Goal: Find specific page/section: Find specific page/section

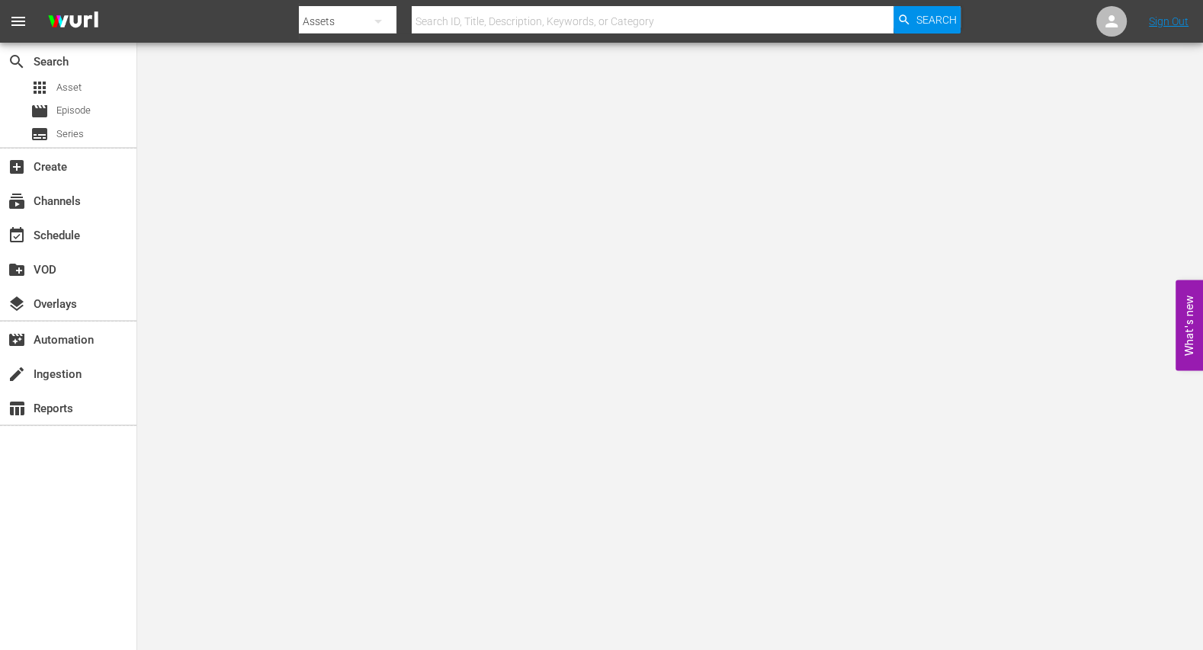
click at [459, 17] on input "text" at bounding box center [653, 21] width 482 height 37
paste input "expedia_s01e01_1920x1080_en"
type input "expedia_s01e01_1920x1080_en"
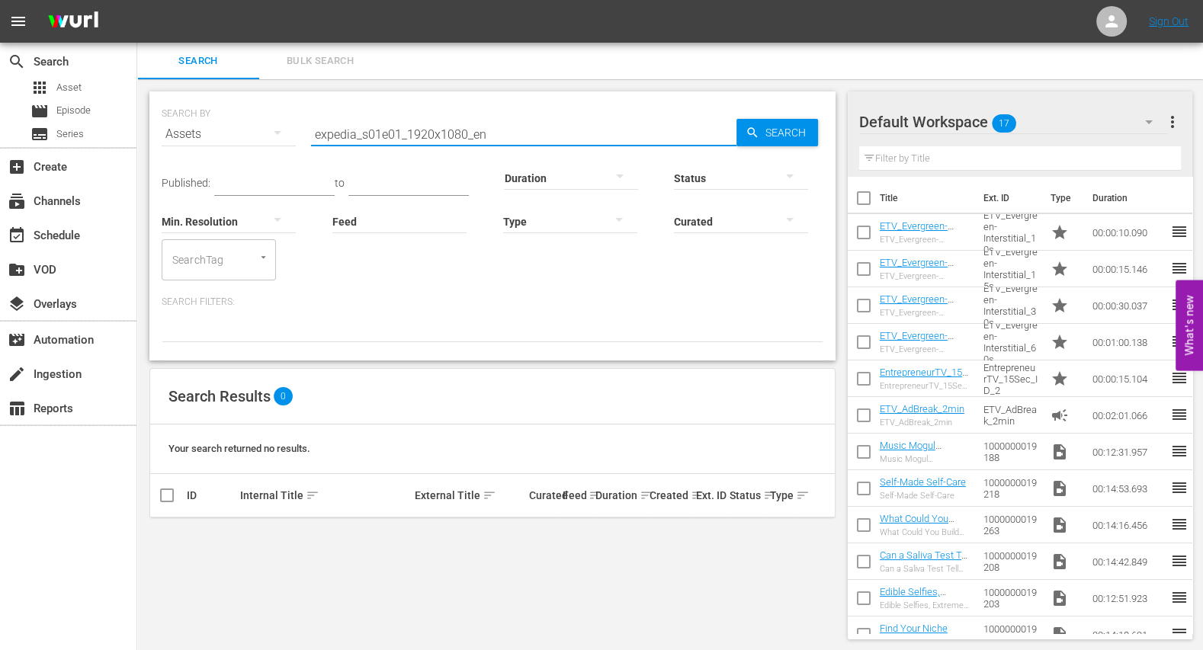
drag, startPoint x: 521, startPoint y: 134, endPoint x: 355, endPoint y: 135, distance: 165.4
click at [354, 135] on input "expedia_s01e01_1920x1080_en" at bounding box center [523, 134] width 425 height 37
drag, startPoint x: 385, startPoint y: 134, endPoint x: 209, endPoint y: 114, distance: 177.3
click at [209, 114] on div "SEARCH BY Search By Assets Search ID, Title, Description, Keywords, or Category…" at bounding box center [493, 125] width 662 height 55
paste input "MT_ExoticDestinations101_S01E01"
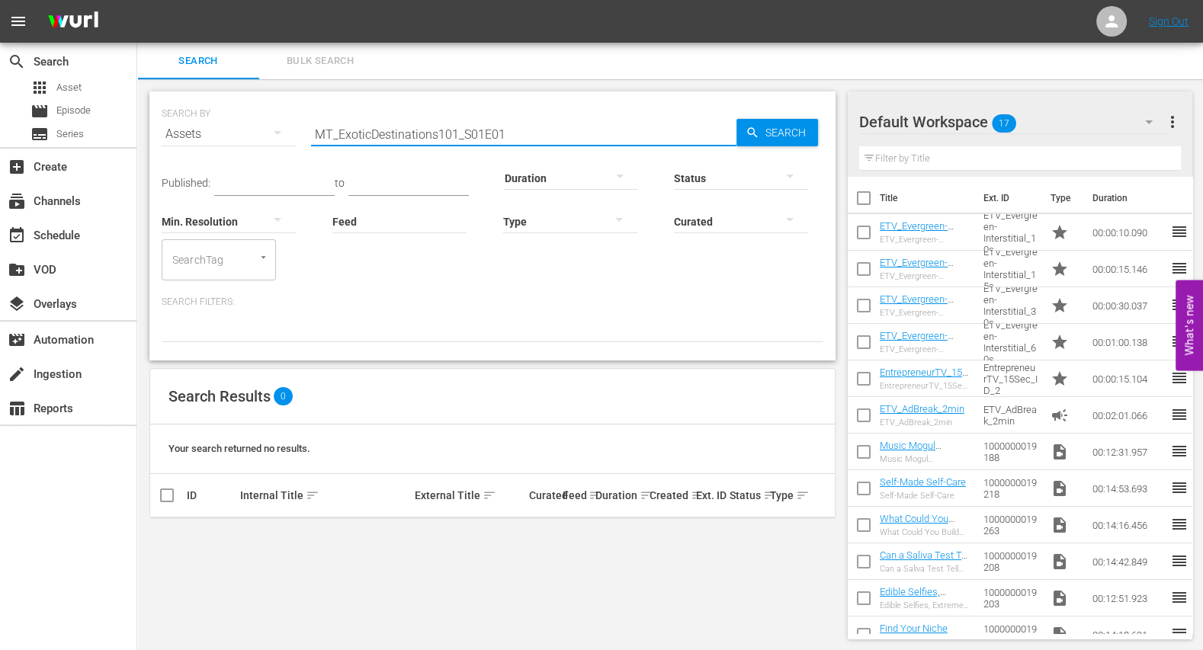
type input "MT_ExoticDestinations101_S01E01"
click at [1180, 33] on nav "menu Sign Out" at bounding box center [601, 21] width 1203 height 43
click at [1174, 26] on link "Sign Out" at bounding box center [1169, 21] width 40 height 12
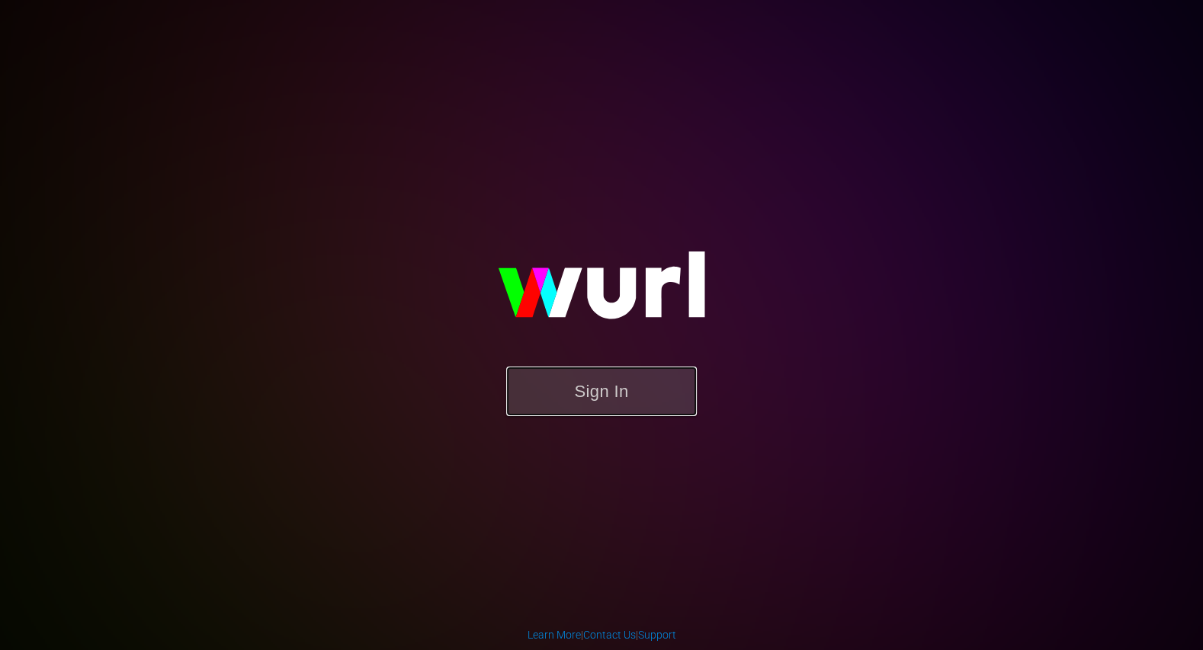
click at [581, 396] on button "Sign In" at bounding box center [601, 392] width 191 height 50
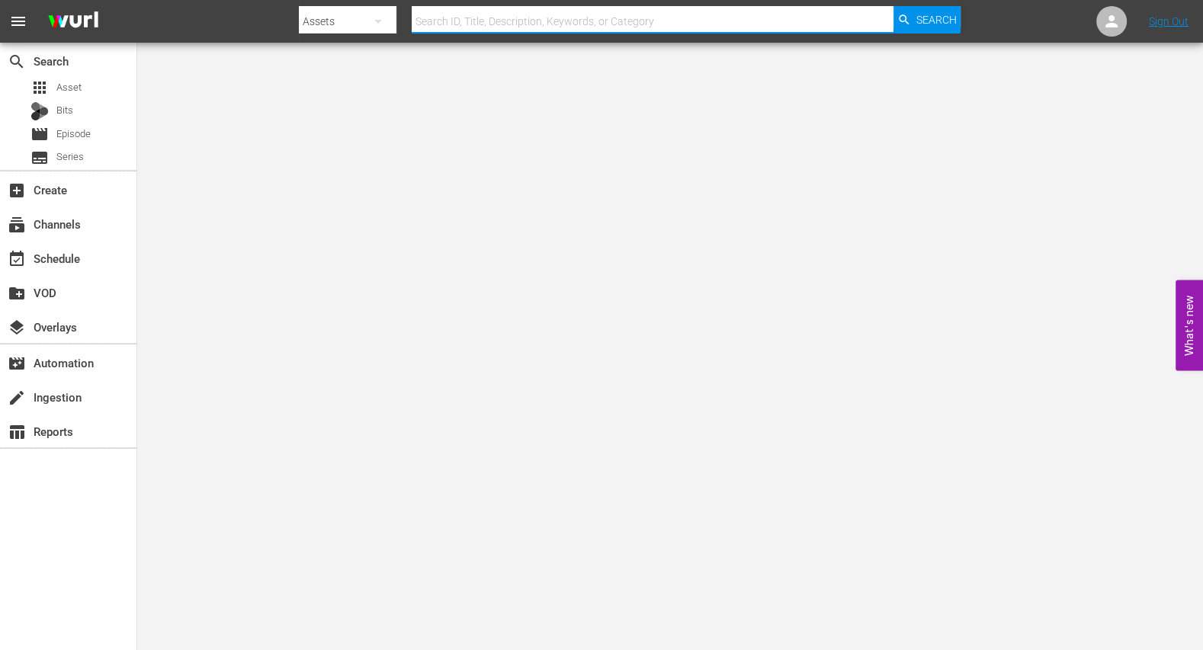
click at [465, 23] on input "text" at bounding box center [653, 21] width 482 height 37
paste input "MT_ExoticDestinations101_S01E01"
type input "MT_ExoticDestinations101_S01E01"
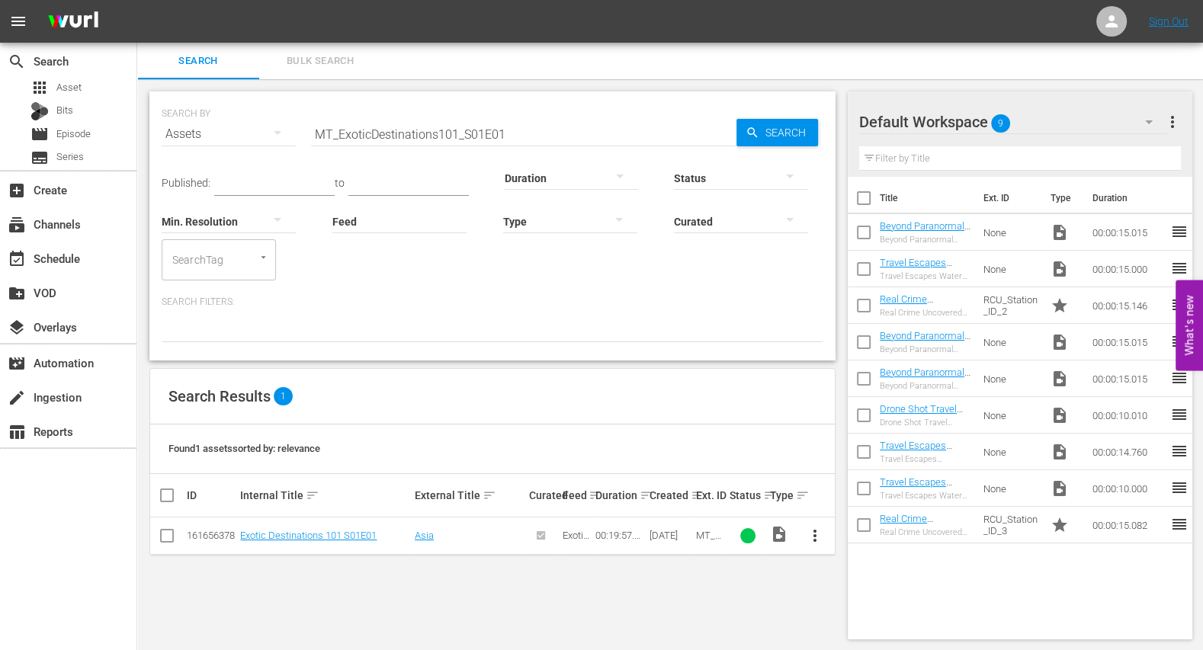
click at [624, 537] on div "00:19:57.695" at bounding box center [619, 535] width 49 height 11
click at [618, 530] on div "00:19:57.695" at bounding box center [619, 535] width 49 height 11
click at [353, 536] on link "Exotic Destinations 101 S01E01" at bounding box center [308, 535] width 136 height 11
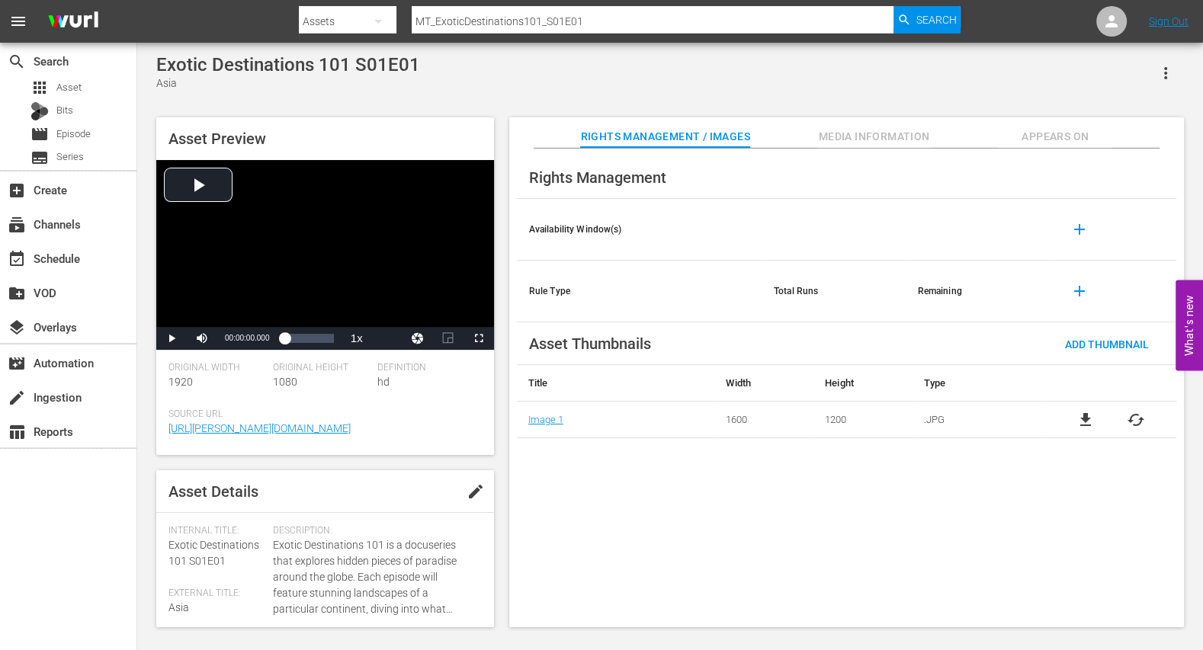
click at [861, 133] on span "Media Information" at bounding box center [874, 136] width 114 height 19
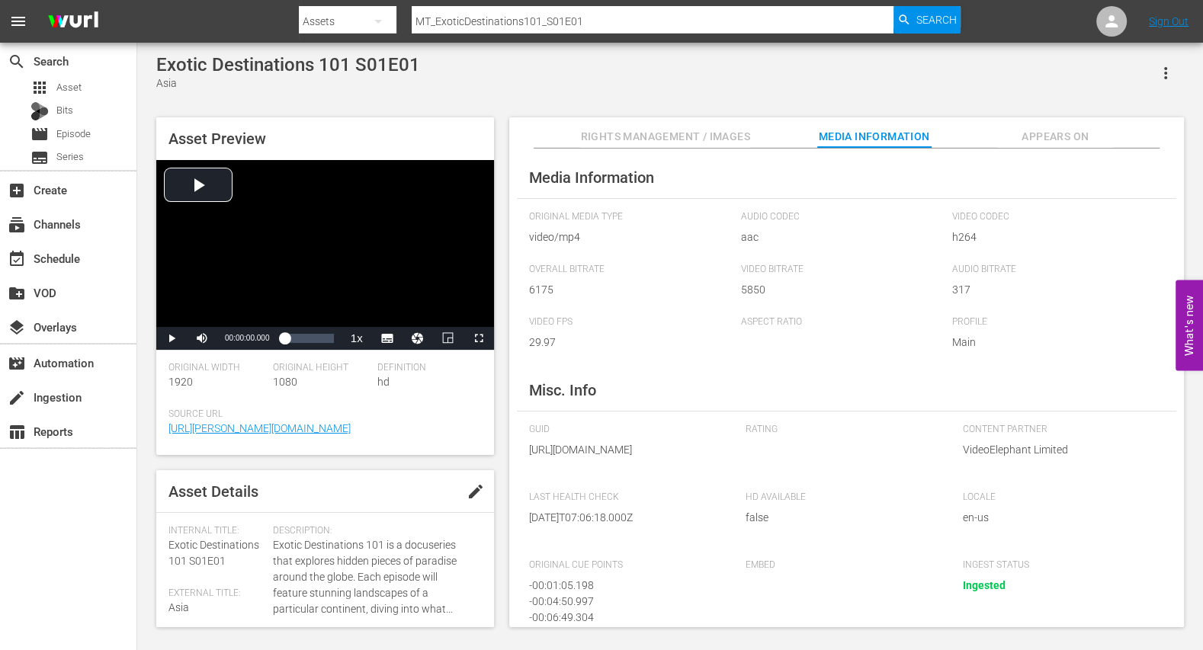
click at [675, 141] on span "Rights Management / Images" at bounding box center [664, 136] width 169 height 19
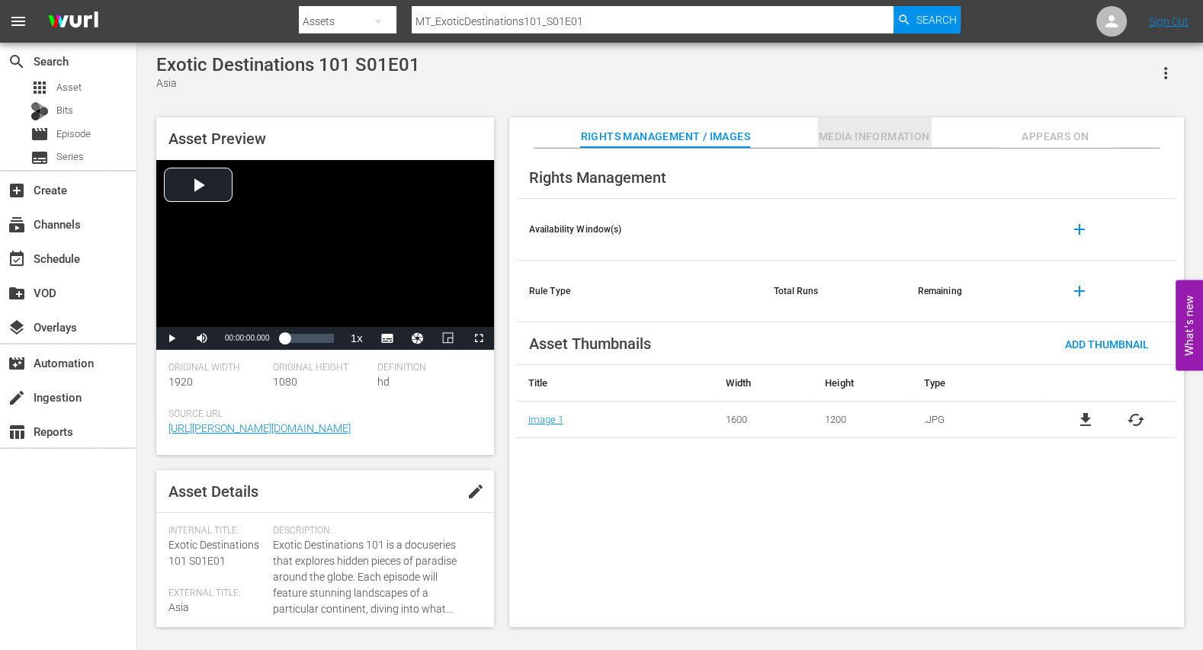
click at [830, 133] on span "Media Information" at bounding box center [874, 136] width 114 height 19
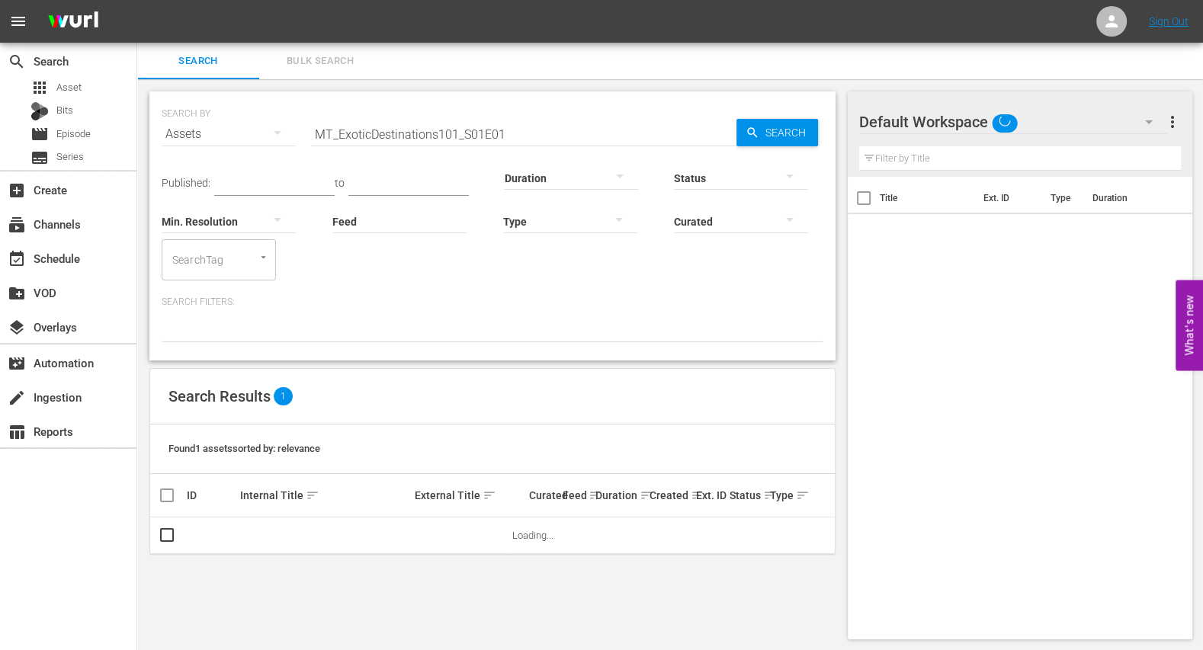
scroll to position [1, 0]
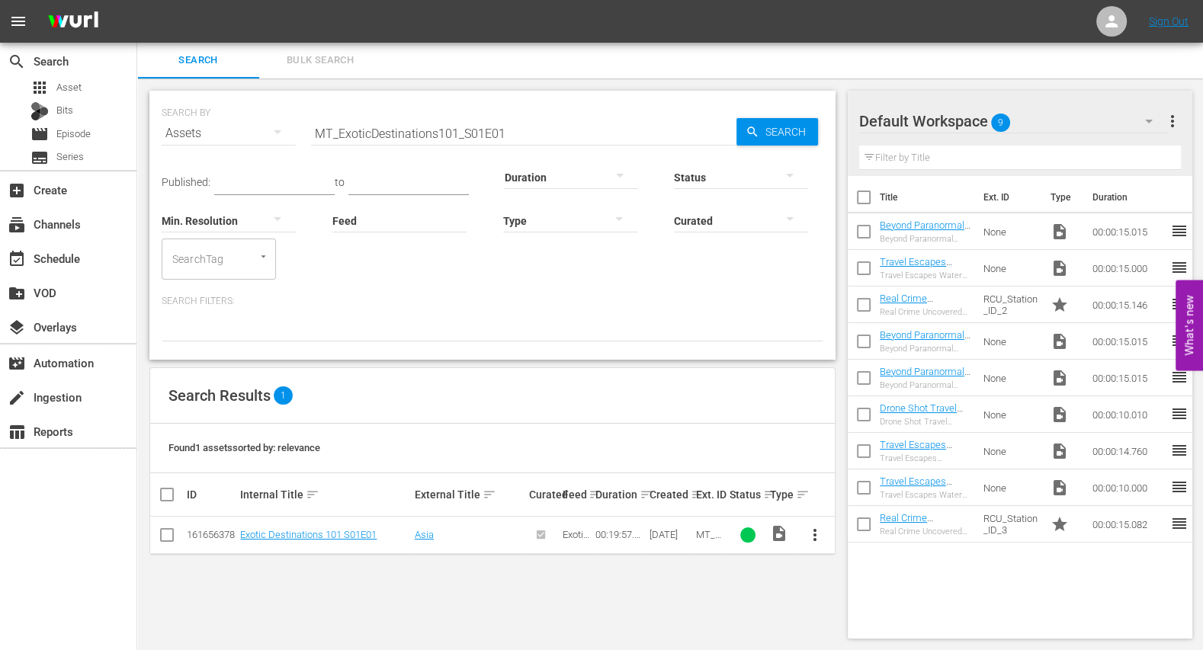
click at [628, 536] on div "00:19:57.695" at bounding box center [619, 534] width 49 height 11
copy div "00:19:57.695"
click at [627, 495] on div "Duration sort" at bounding box center [619, 495] width 49 height 18
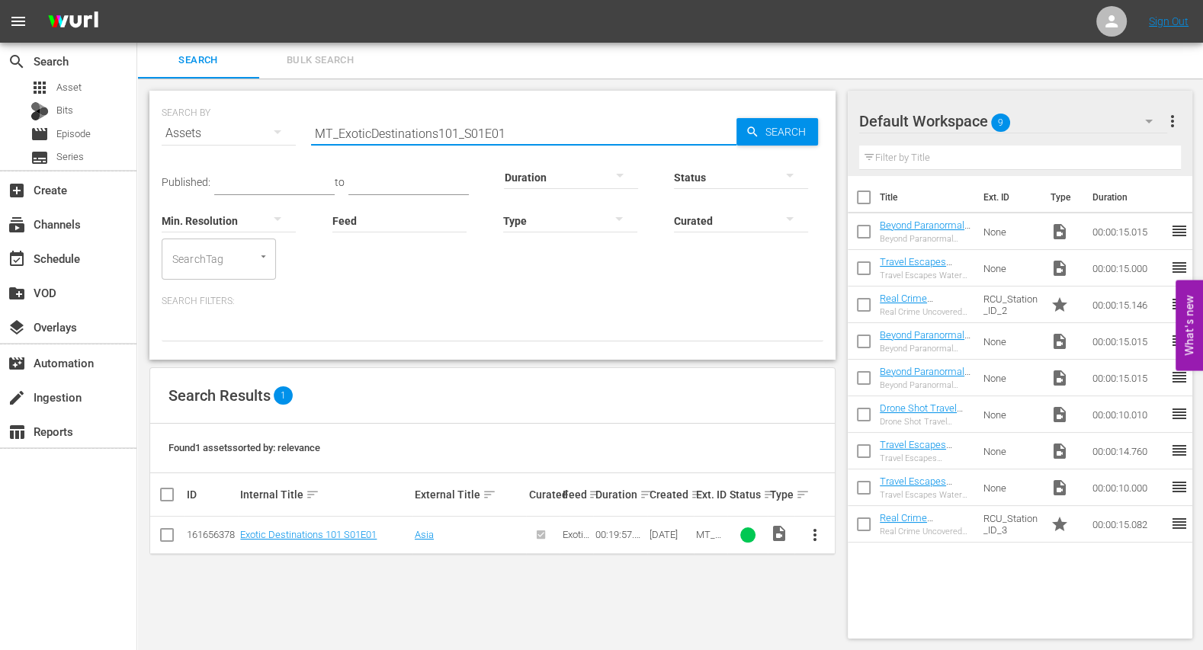
drag, startPoint x: 525, startPoint y: 136, endPoint x: 239, endPoint y: 136, distance: 285.9
click at [239, 136] on div "SEARCH BY Search By Assets Search ID, Title, Description, Keywords, or Category…" at bounding box center [493, 124] width 662 height 55
type input "worldtour"
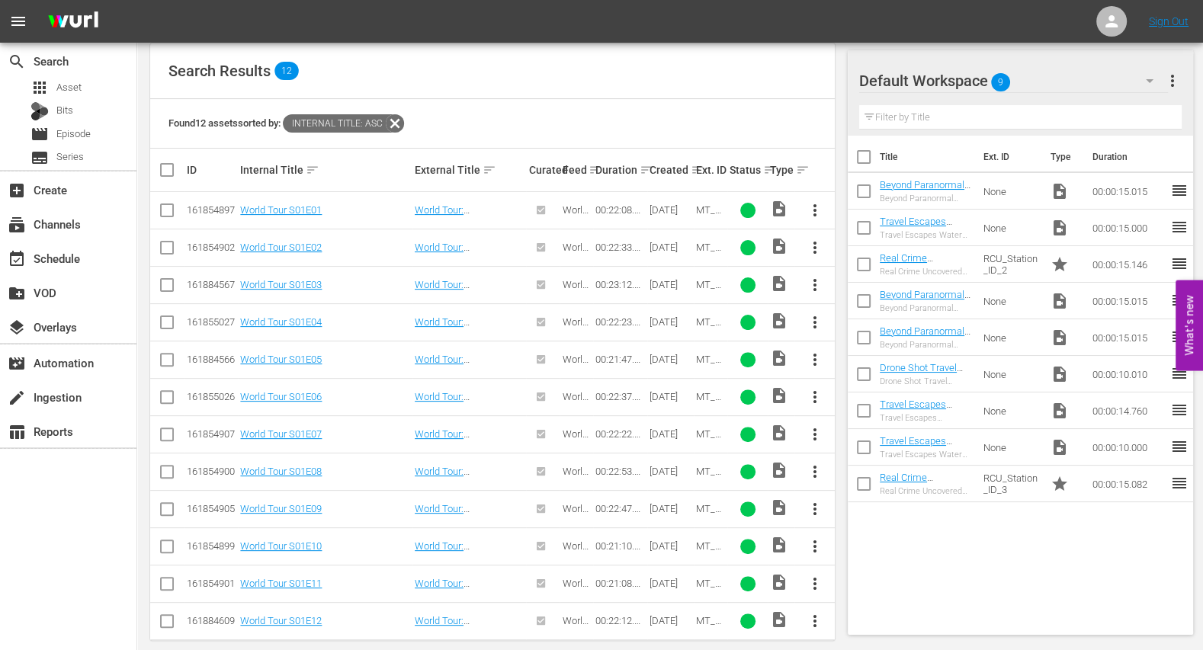
scroll to position [338, 0]
